Goal: Find specific page/section

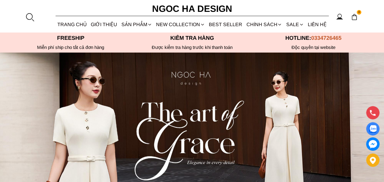
click at [29, 17] on div at bounding box center [29, 16] width 9 height 9
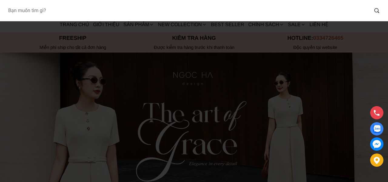
click at [46, 11] on input "Input search Bạn muốn tìm gì?" at bounding box center [186, 11] width 366 height 14
type input "a1038"
